Goal: Task Accomplishment & Management: Use online tool/utility

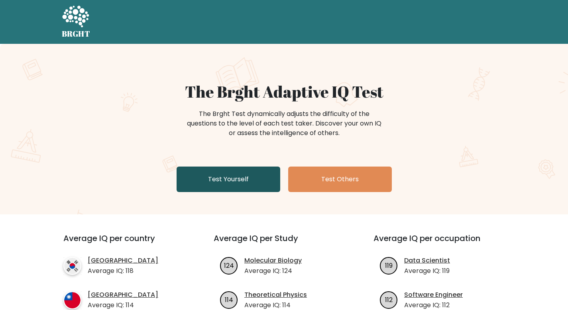
click at [252, 175] on link "Test Yourself" at bounding box center [229, 180] width 104 height 26
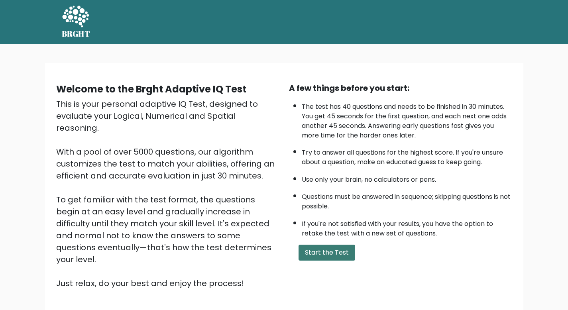
click at [329, 252] on button "Start the Test" at bounding box center [327, 253] width 57 height 16
